Goal: Navigation & Orientation: Find specific page/section

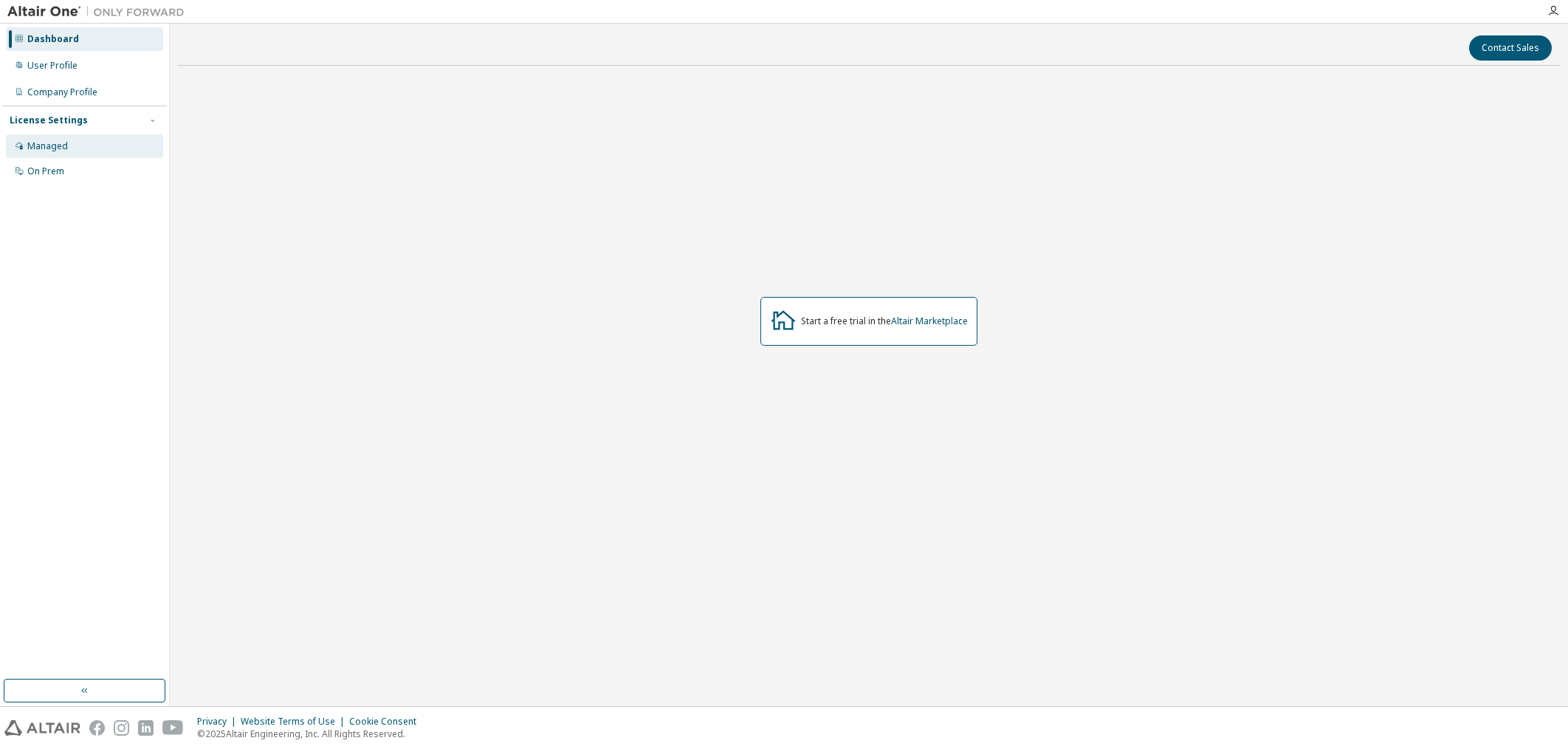
click at [97, 140] on div "Managed" at bounding box center [84, 146] width 157 height 23
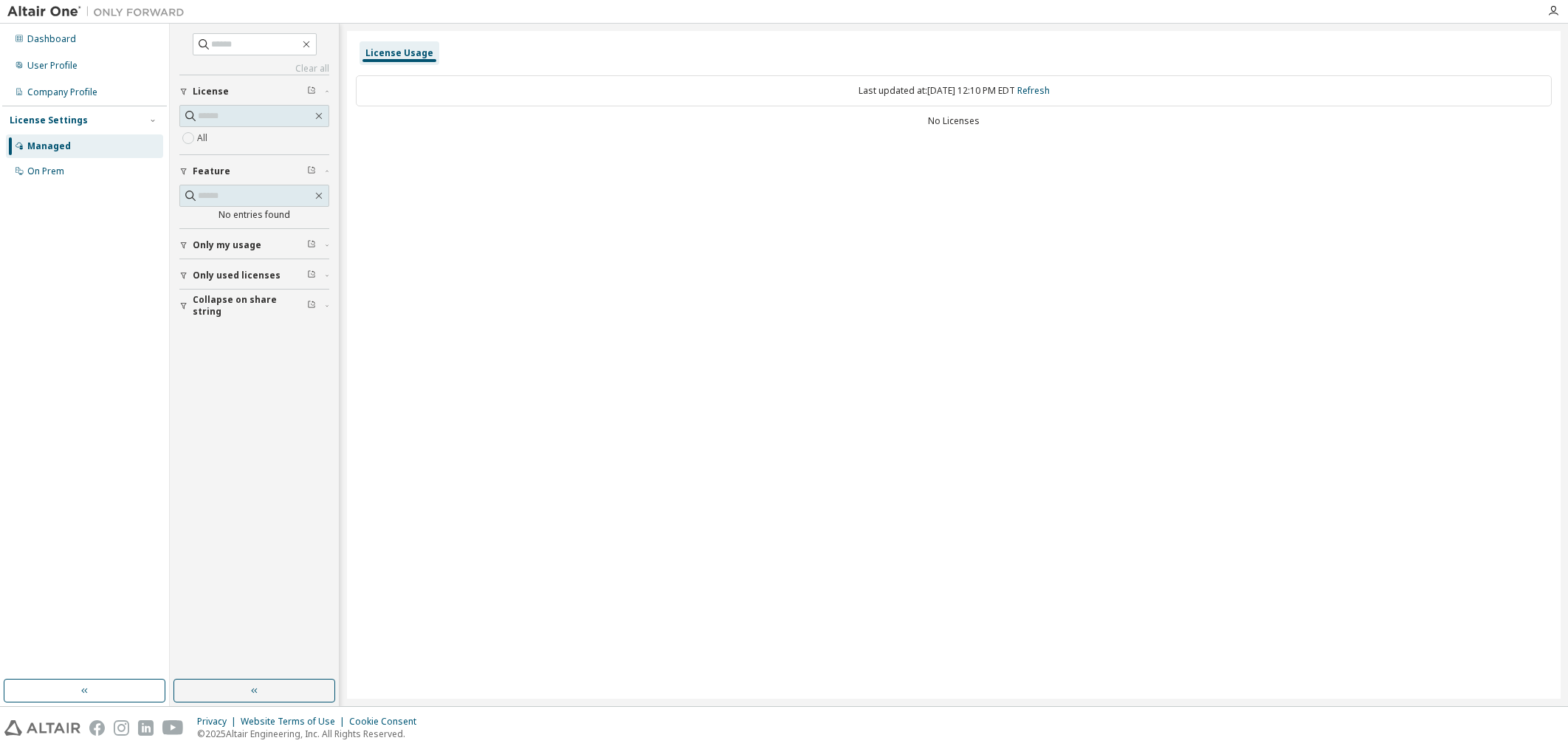
click at [84, 144] on div "Managed" at bounding box center [84, 146] width 157 height 23
click at [79, 64] on div "User Profile" at bounding box center [84, 66] width 157 height 23
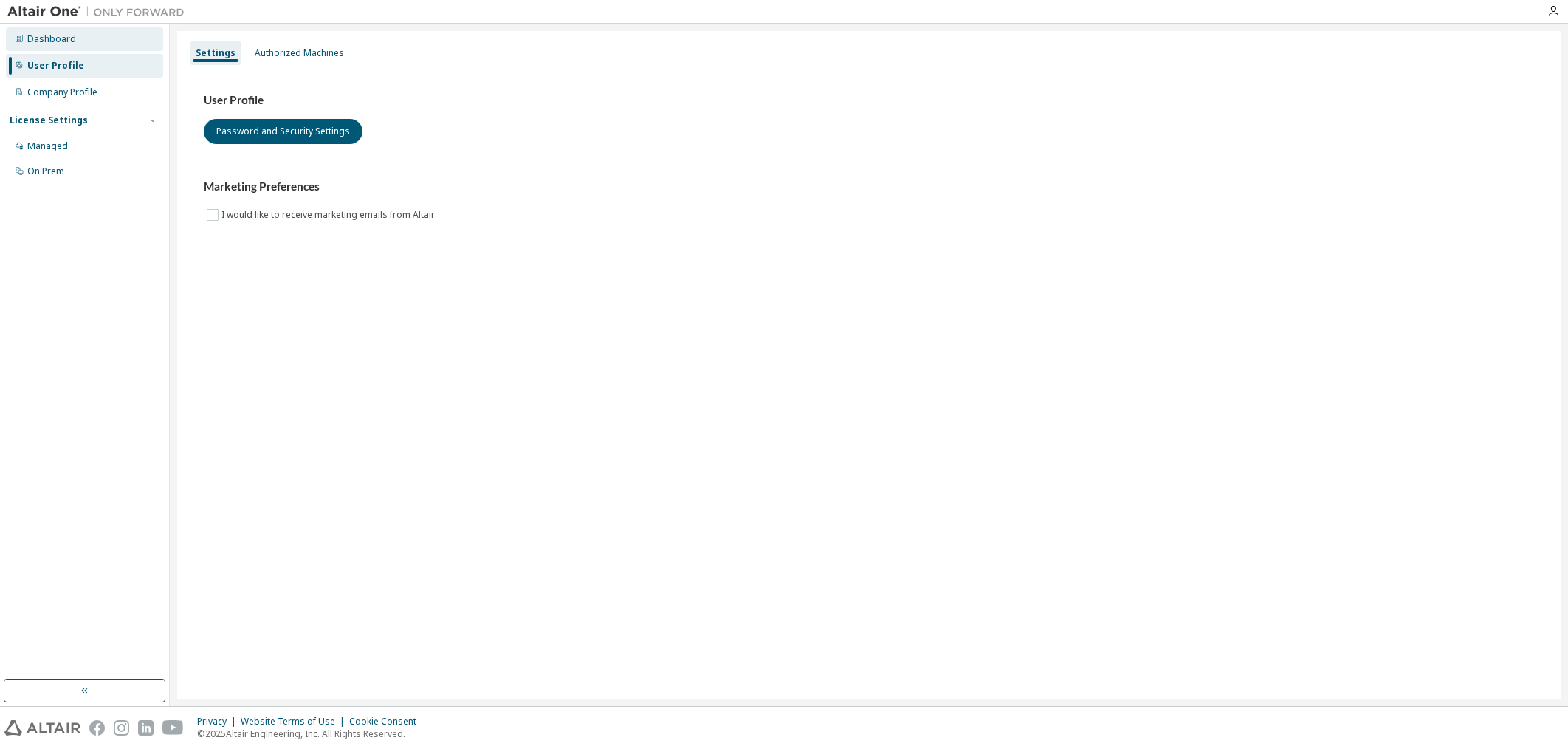
click at [72, 43] on div "Dashboard" at bounding box center [51, 39] width 49 height 12
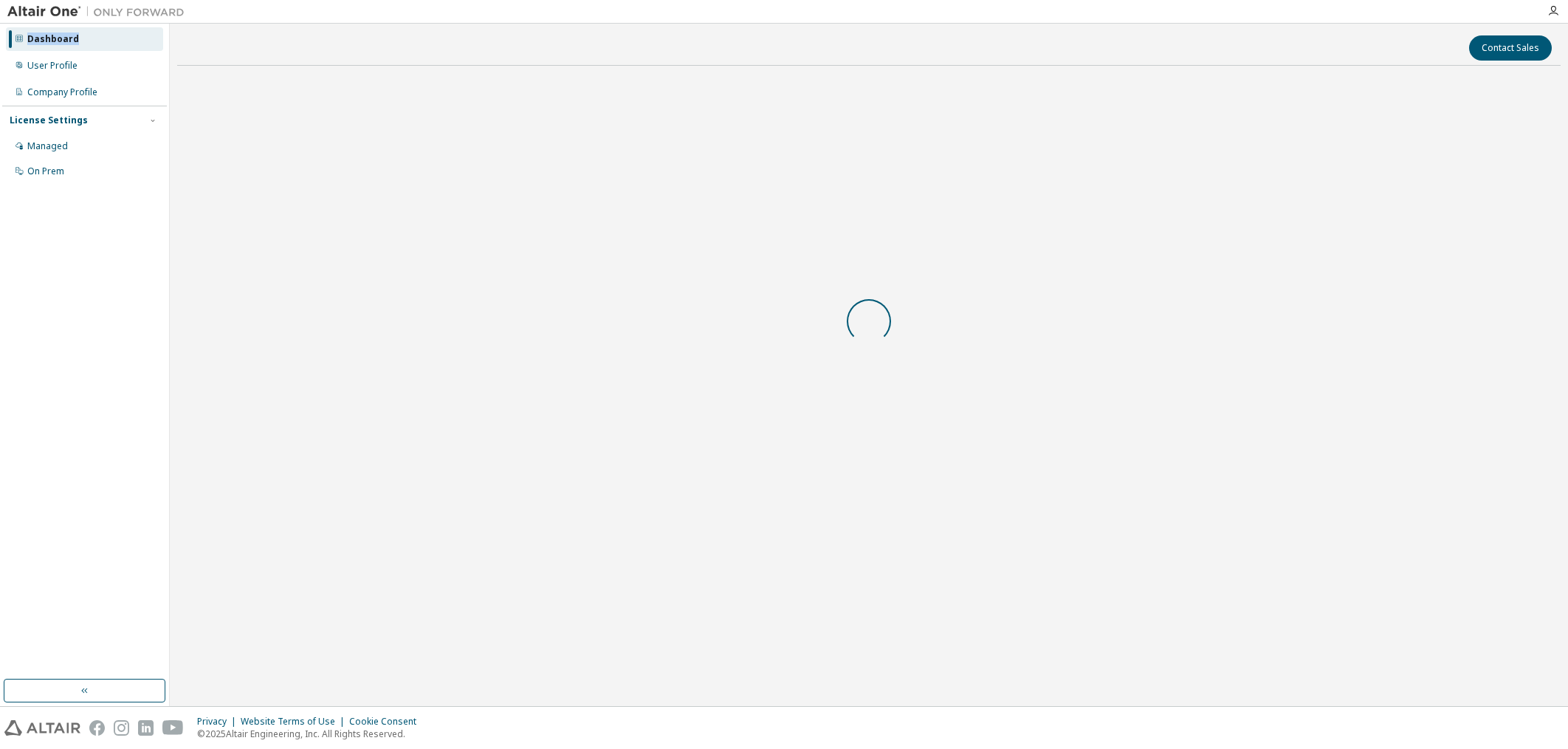
click at [72, 43] on div "Dashboard" at bounding box center [53, 39] width 52 height 12
click at [53, 141] on div "Managed" at bounding box center [47, 146] width 40 height 12
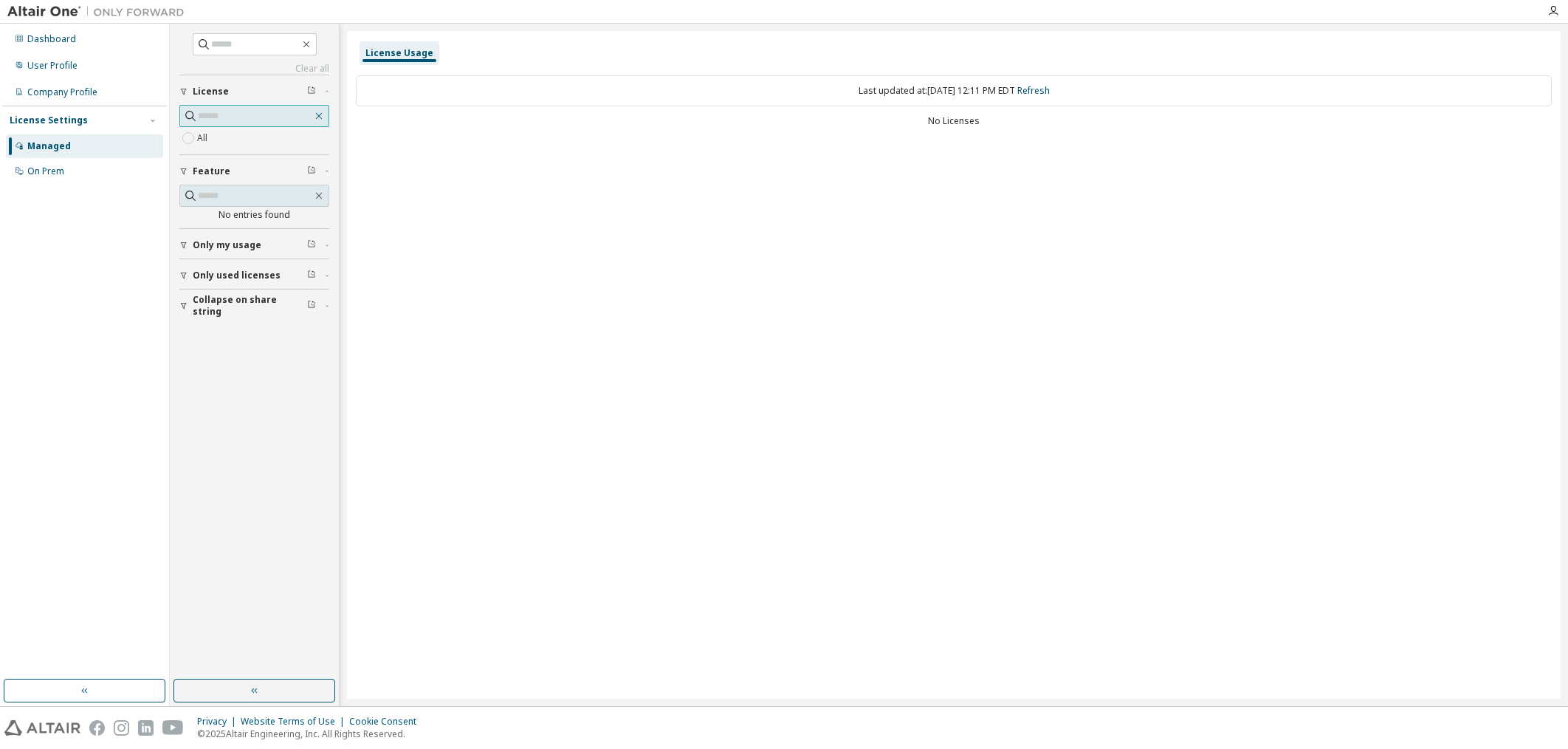
click at [322, 119] on icon "button" at bounding box center [319, 116] width 12 height 12
click at [1049, 91] on link "Refresh" at bounding box center [1034, 91] width 33 height 12
click at [54, 39] on div "Dashboard" at bounding box center [51, 39] width 49 height 12
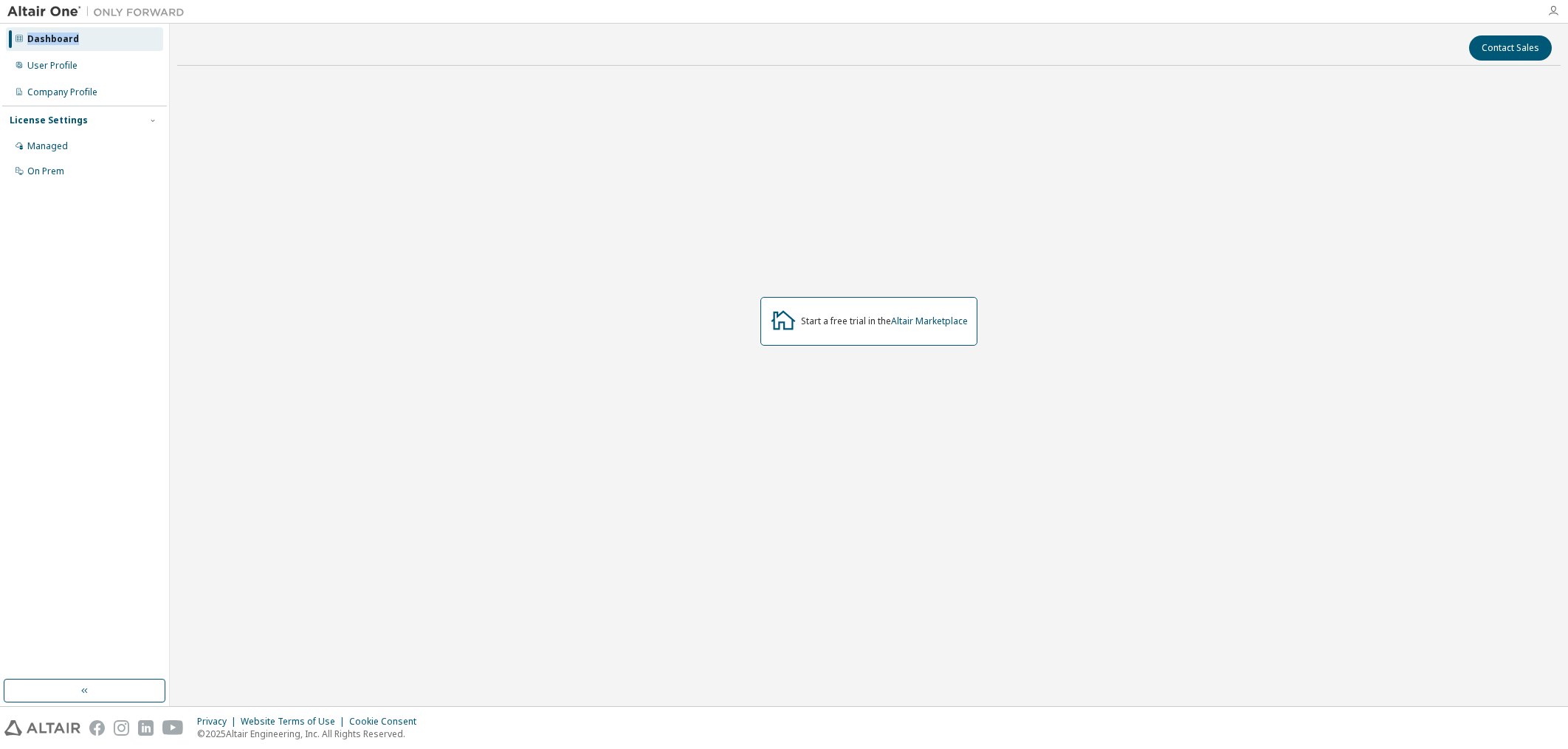
click at [1552, 12] on icon "button" at bounding box center [1552, 11] width 12 height 12
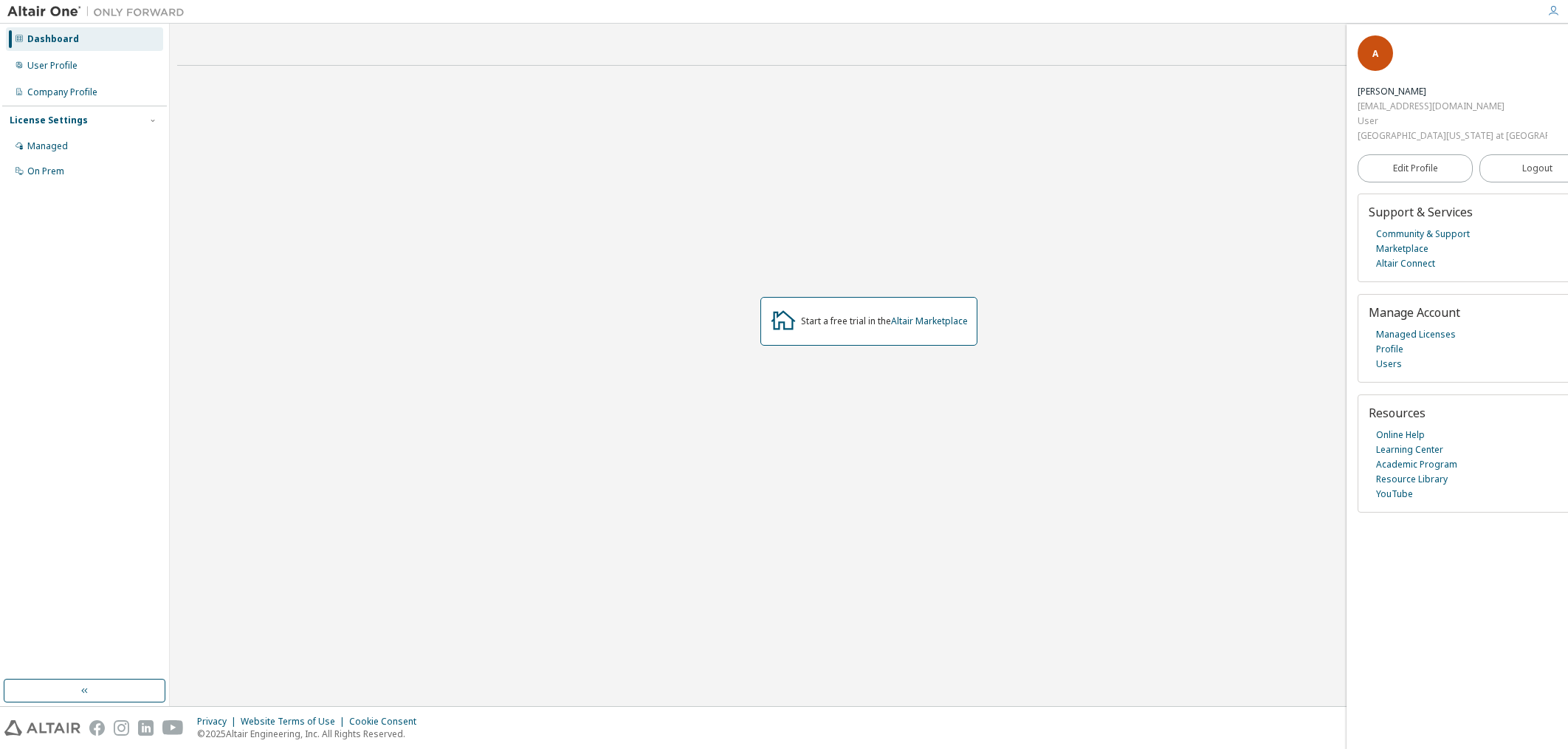
click at [1391, 405] on span "Resources" at bounding box center [1397, 412] width 57 height 16
click at [35, 5] on img at bounding box center [100, 12] width 184 height 15
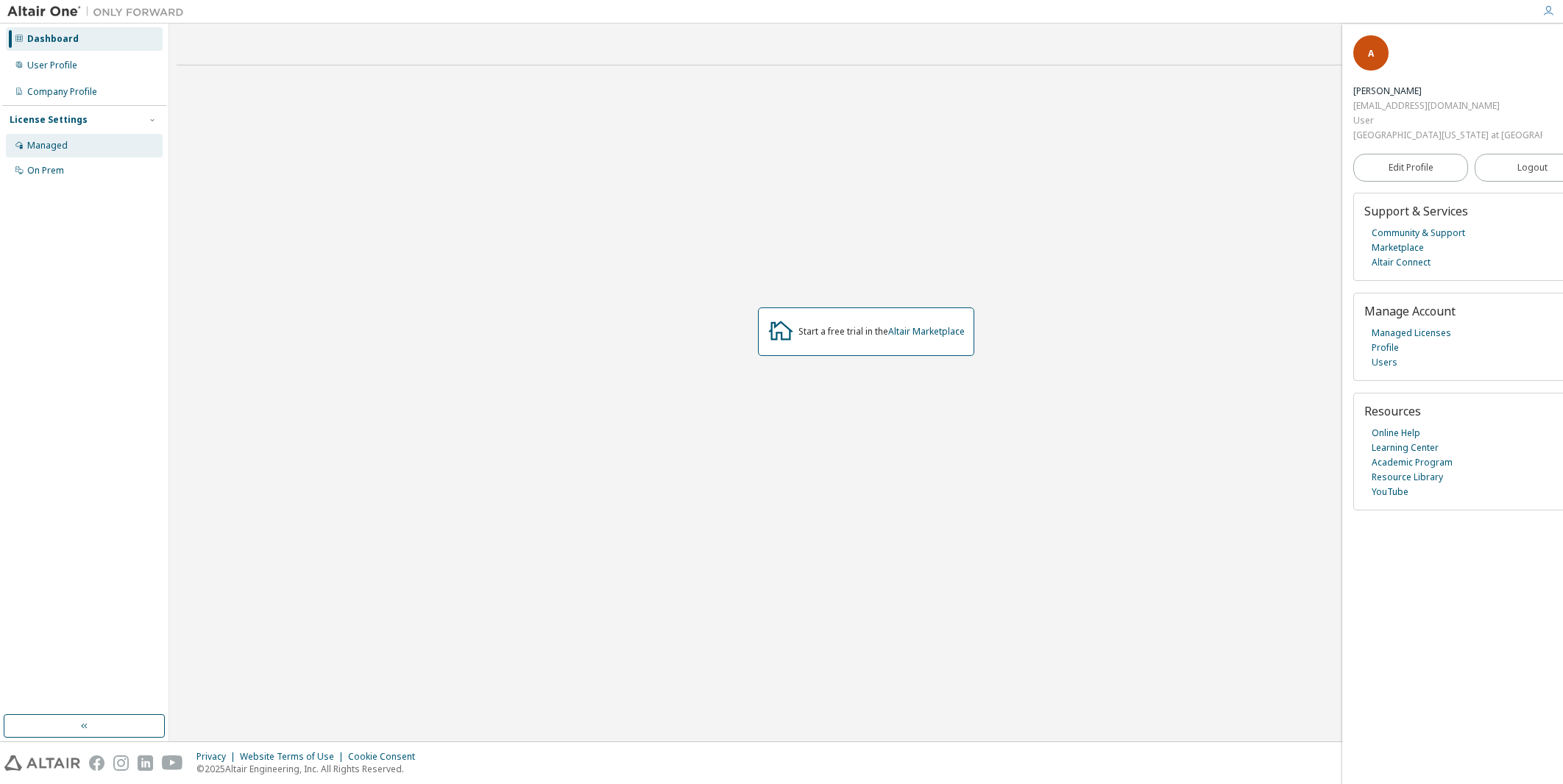
click at [70, 143] on div "Managed" at bounding box center [84, 145] width 157 height 23
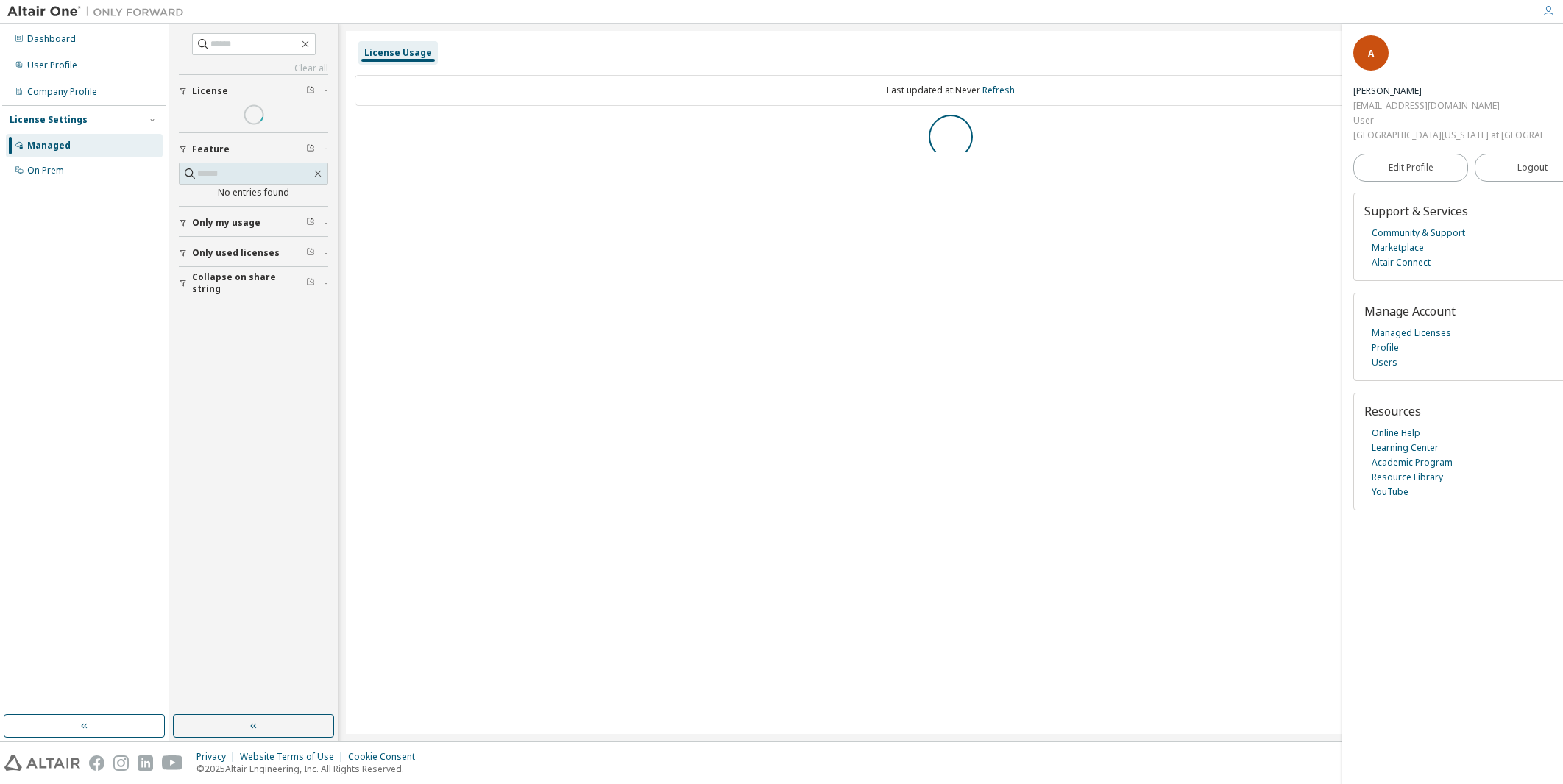
click at [70, 143] on div "Managed" at bounding box center [84, 145] width 157 height 23
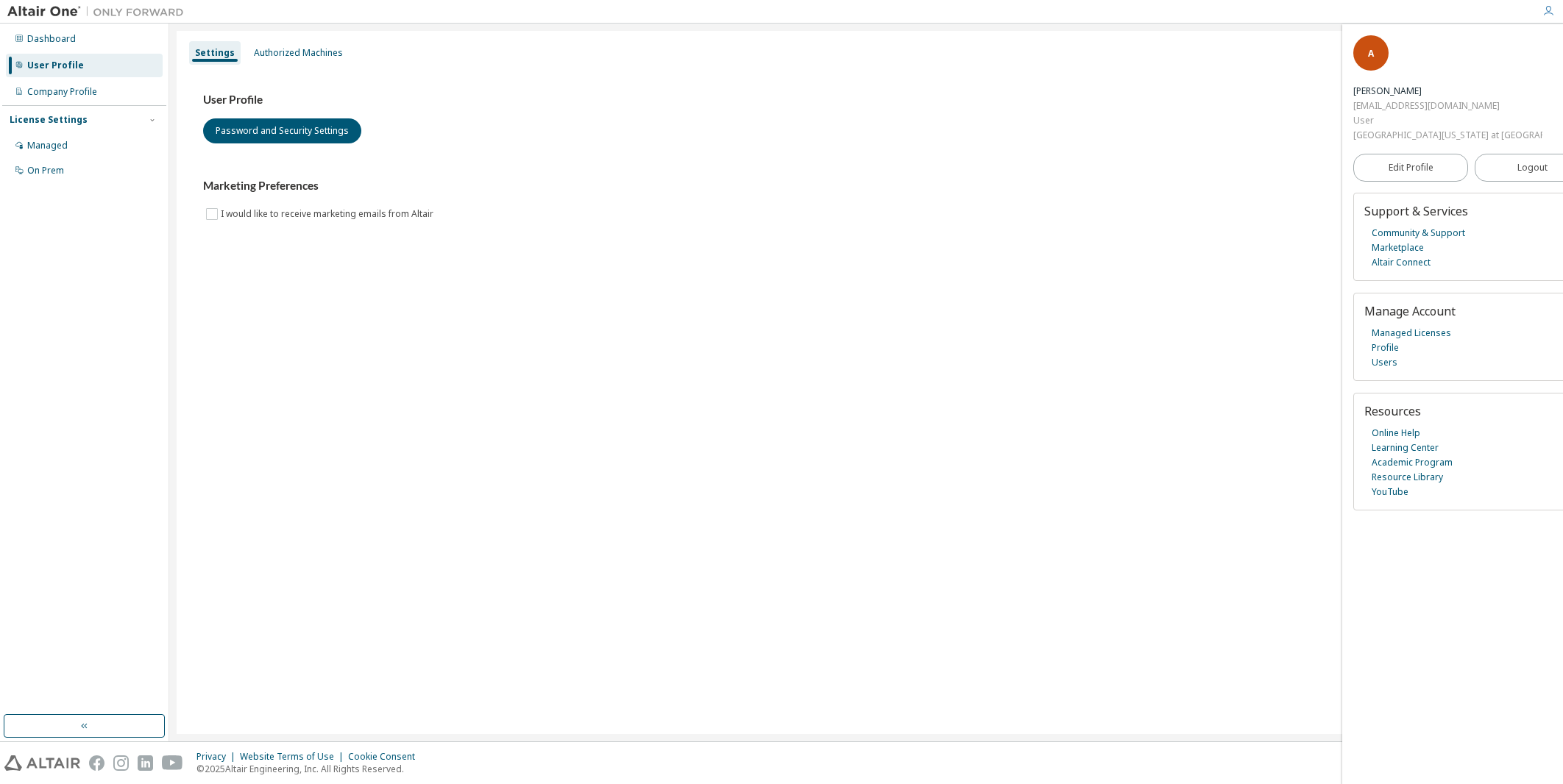
click at [67, 73] on div "User Profile" at bounding box center [84, 66] width 157 height 23
click at [295, 43] on div "Authorized Machines" at bounding box center [298, 53] width 100 height 23
click at [295, 44] on div "Authorized Machines" at bounding box center [298, 53] width 100 height 23
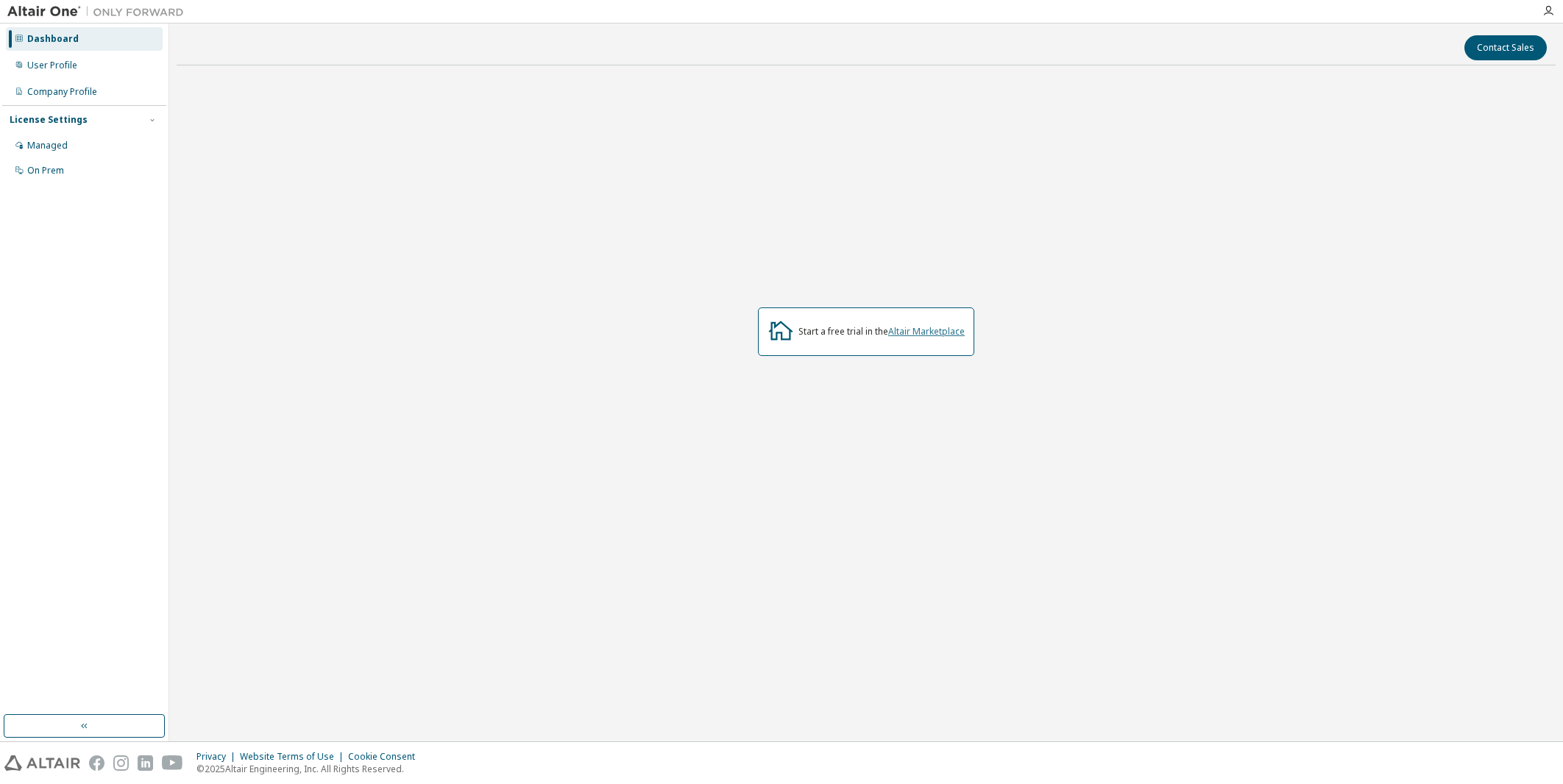
click at [946, 326] on link "Altair Marketplace" at bounding box center [926, 331] width 76 height 12
click at [45, 145] on div "Managed" at bounding box center [47, 145] width 40 height 12
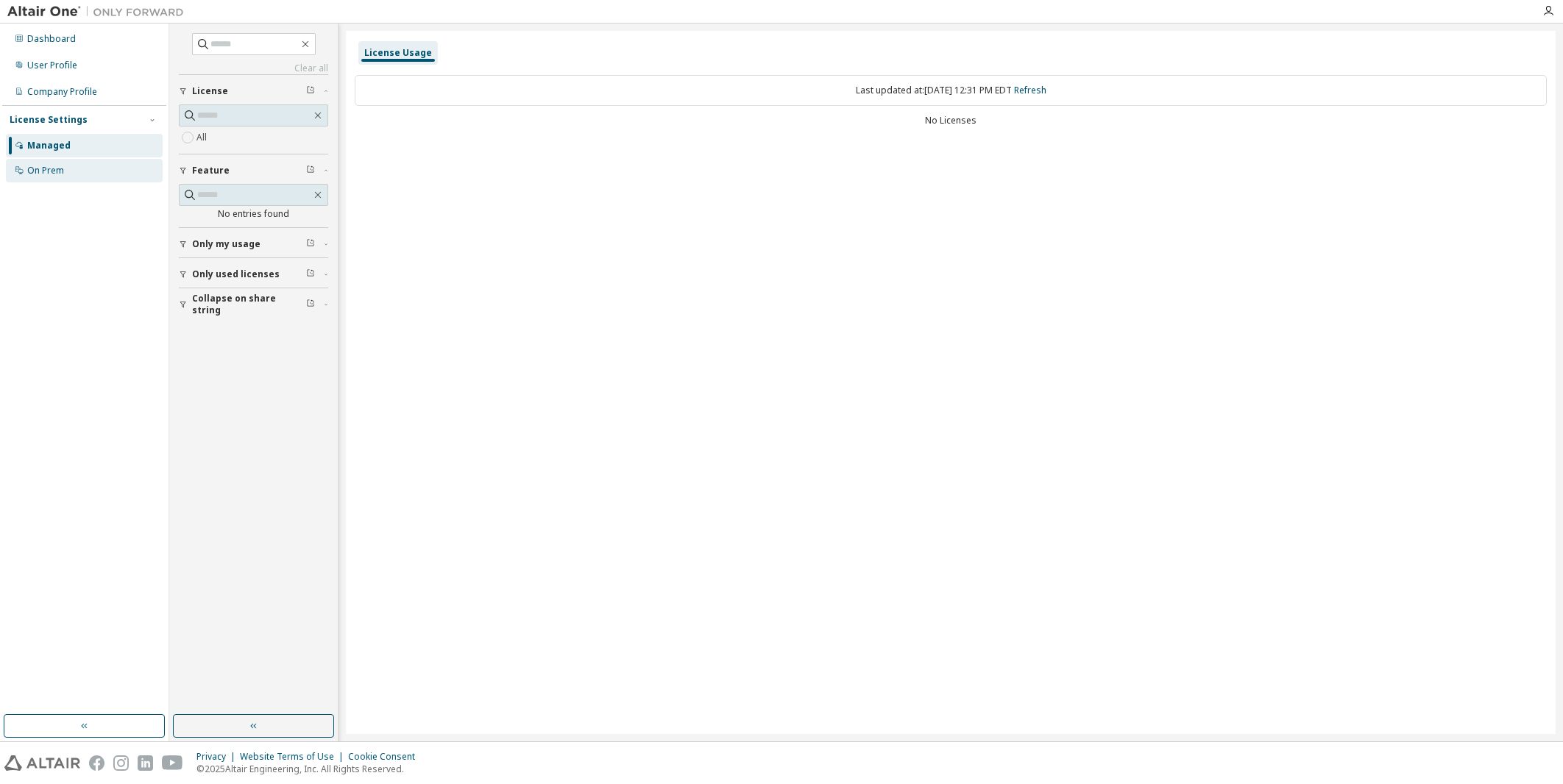
click at [80, 172] on div "On Prem" at bounding box center [84, 171] width 157 height 23
